Goal: Complete application form

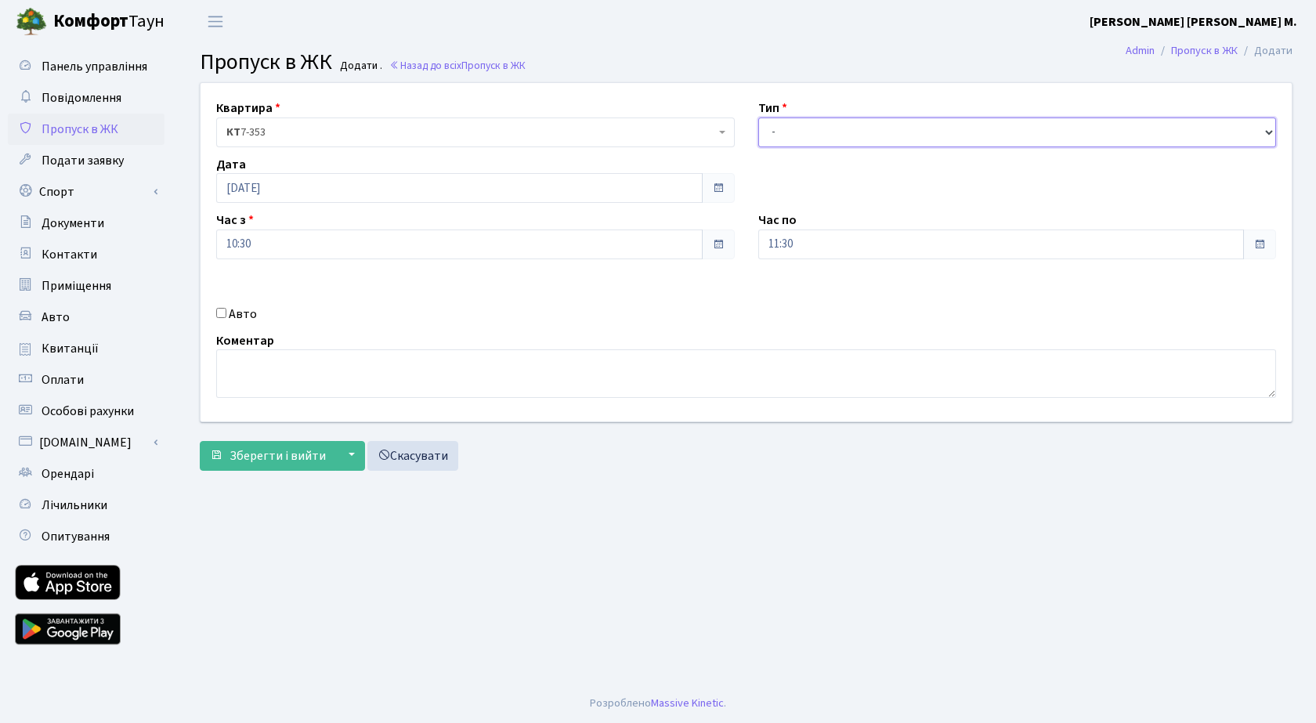
drag, startPoint x: 807, startPoint y: 135, endPoint x: 807, endPoint y: 146, distance: 10.2
click at [807, 139] on select "- Доставка Таксі Гості Сервіс" at bounding box center [1017, 132] width 518 height 30
select select "3"
click at [758, 117] on select "- Доставка Таксі Гості Сервіс" at bounding box center [1017, 132] width 518 height 30
click at [319, 461] on span "Зберегти і вийти" at bounding box center [277, 455] width 96 height 17
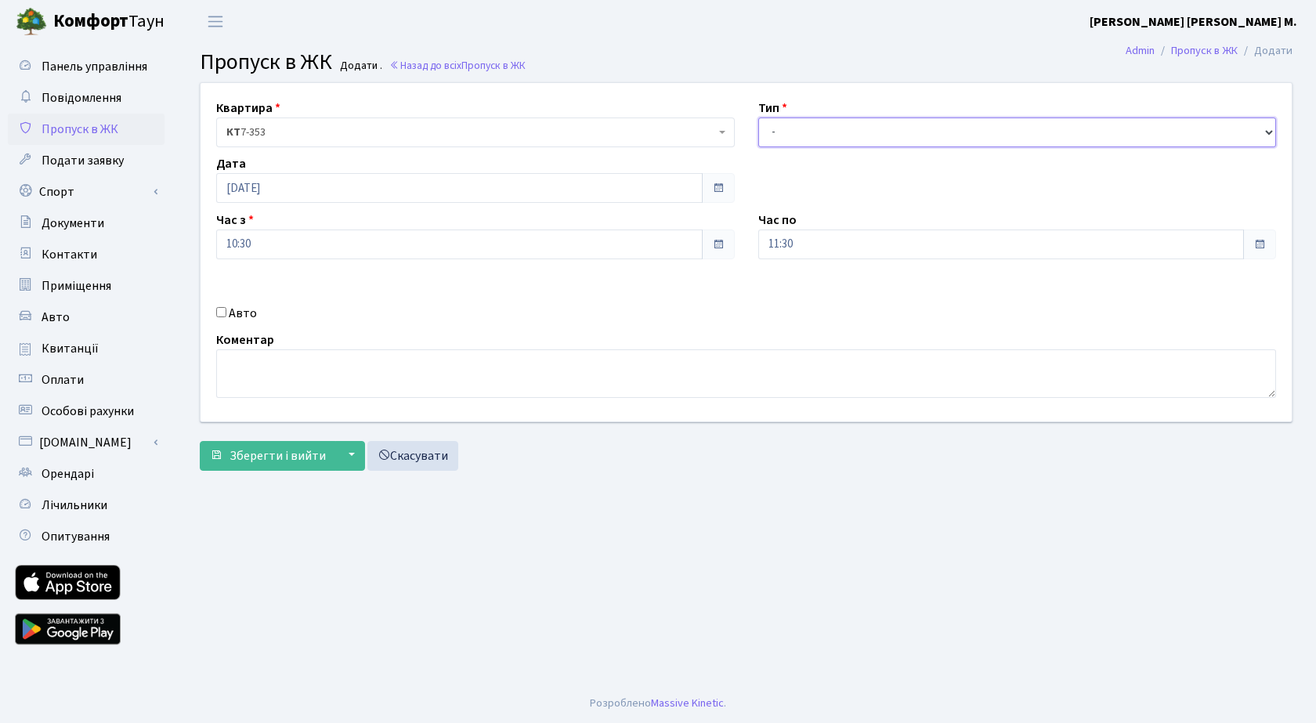
click at [842, 134] on select "- Доставка Таксі Гості Сервіс" at bounding box center [1017, 132] width 518 height 30
select select "3"
click at [758, 117] on select "- Доставка Таксі Гості Сервіс" at bounding box center [1017, 132] width 518 height 30
click at [273, 454] on span "Зберегти і вийти" at bounding box center [277, 455] width 96 height 17
